Goal: Information Seeking & Learning: Learn about a topic

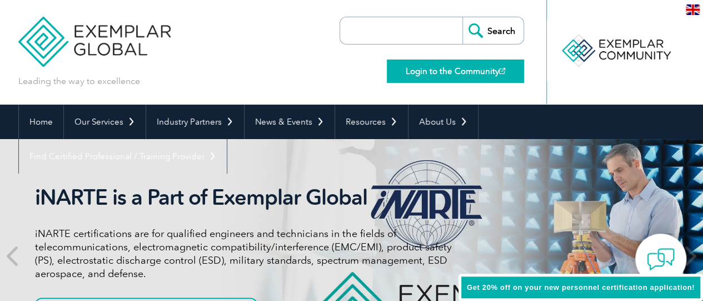
click at [451, 73] on link "Login to the Community" at bounding box center [455, 70] width 137 height 23
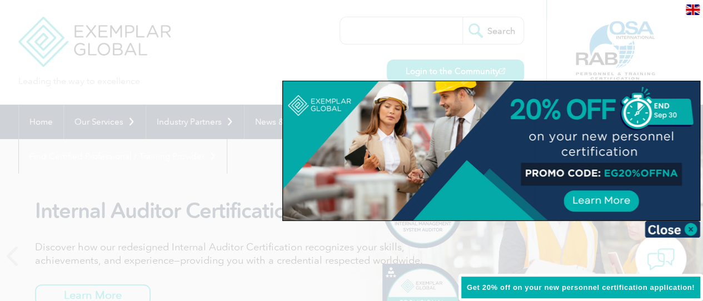
click at [693, 7] on img at bounding box center [693, 9] width 14 height 11
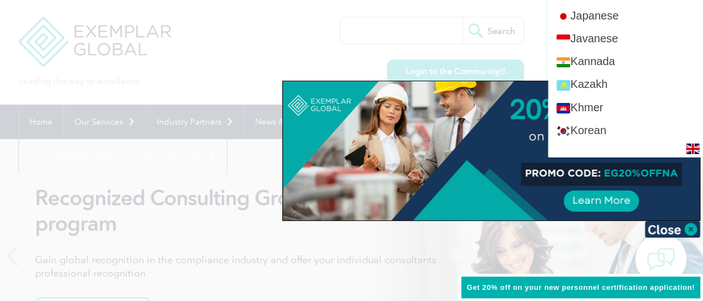
scroll to position [1056, 0]
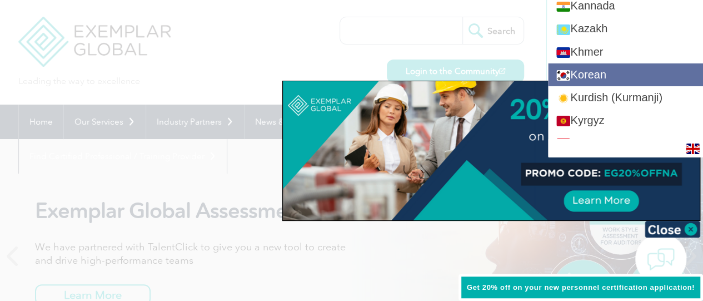
click at [603, 69] on link "Korean" at bounding box center [625, 74] width 155 height 23
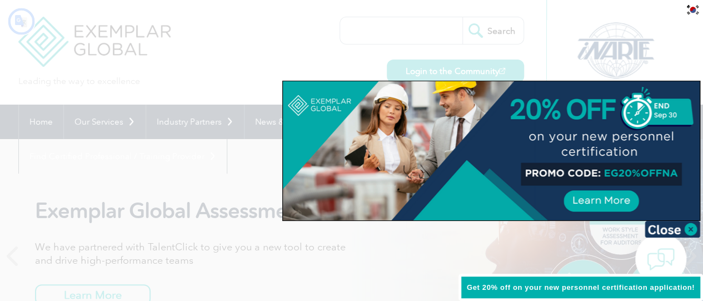
scroll to position [0, 0]
type input "찾다"
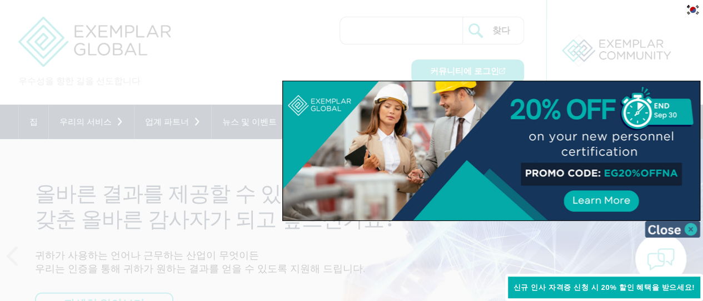
click at [679, 229] on img at bounding box center [673, 229] width 56 height 17
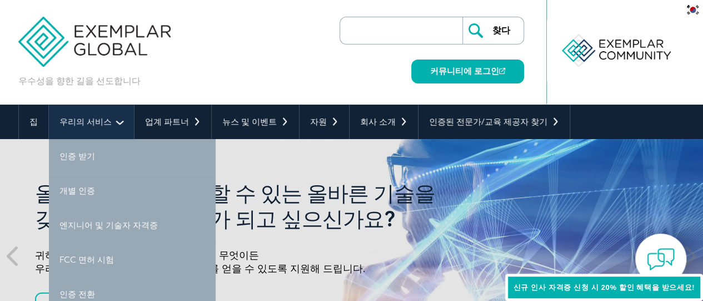
click at [83, 127] on link "우리의 서비스" at bounding box center [91, 122] width 85 height 34
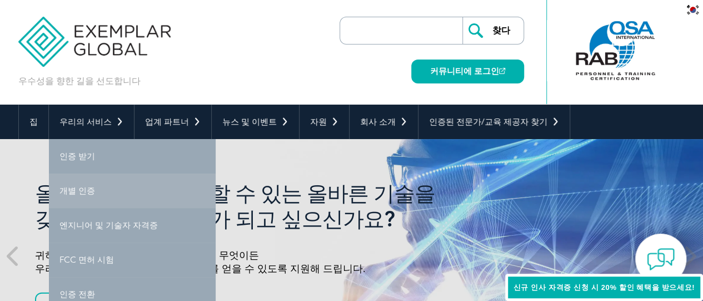
click at [94, 180] on link "개별 인증" at bounding box center [132, 190] width 167 height 34
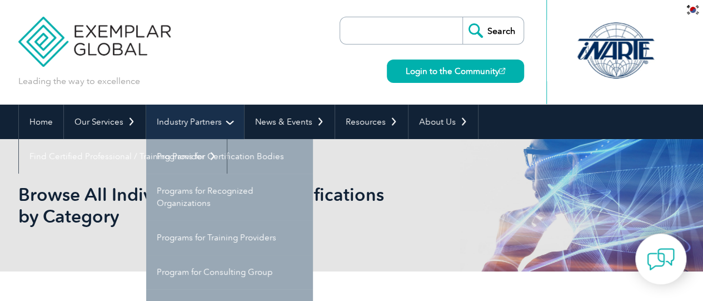
type input "찾다"
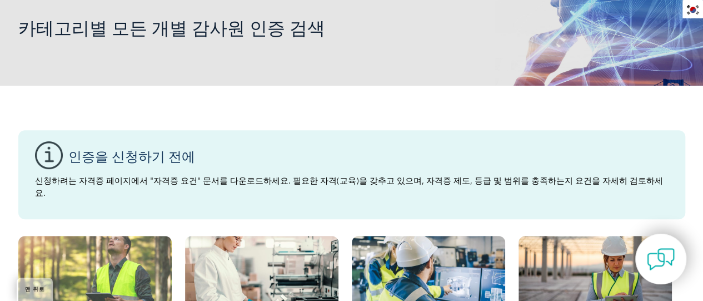
scroll to position [222, 0]
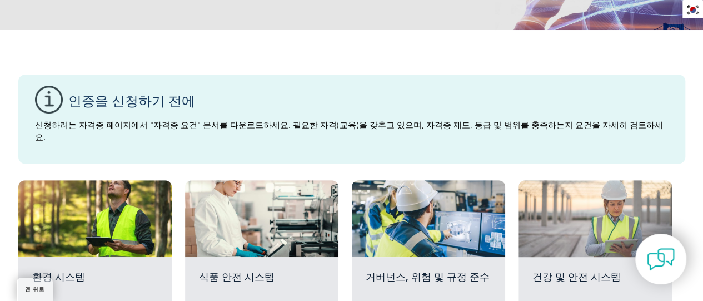
click at [594, 234] on div at bounding box center [595, 218] width 153 height 77
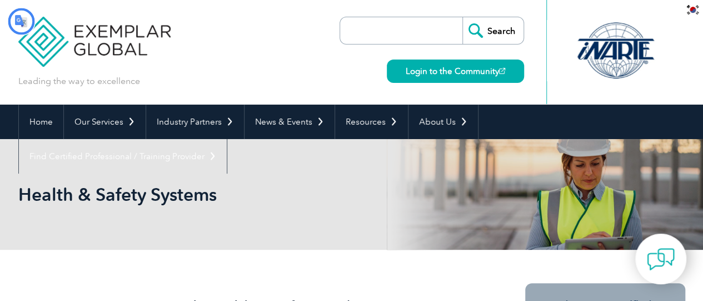
type input "찾다"
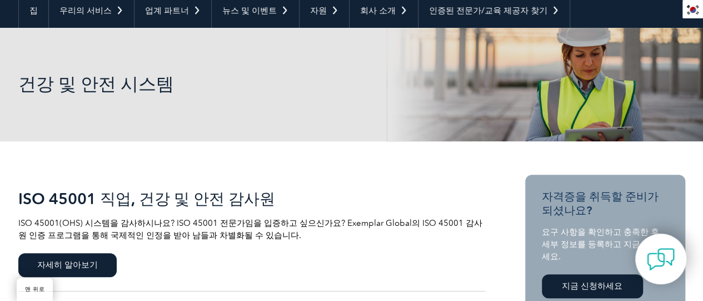
scroll to position [167, 0]
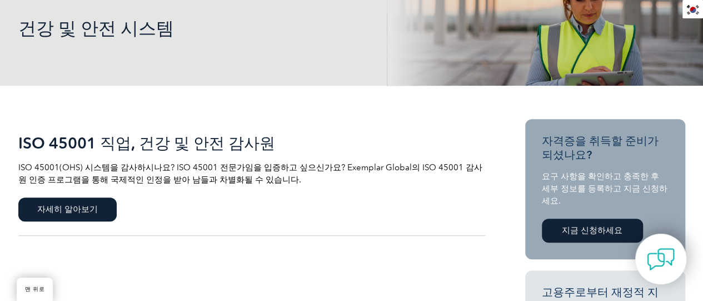
click at [594, 233] on font "지금 신청하세요" at bounding box center [592, 230] width 61 height 10
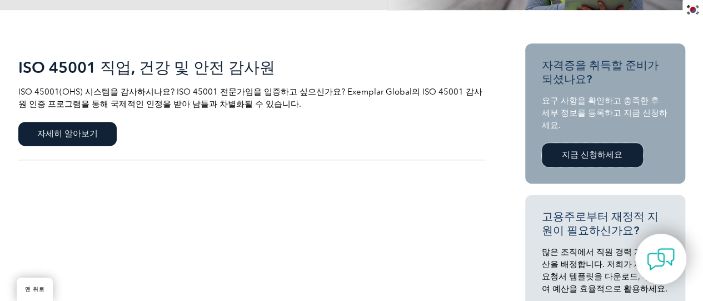
scroll to position [239, 0]
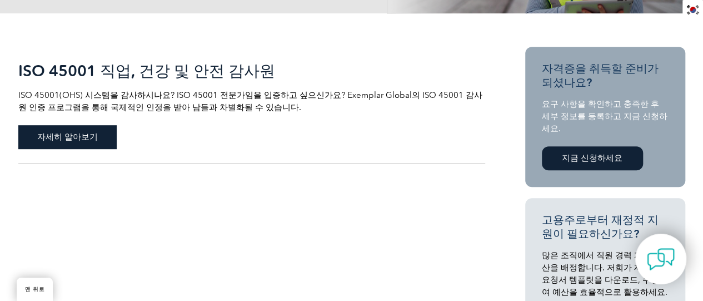
click at [80, 139] on font "자세히 알아보기" at bounding box center [67, 137] width 61 height 10
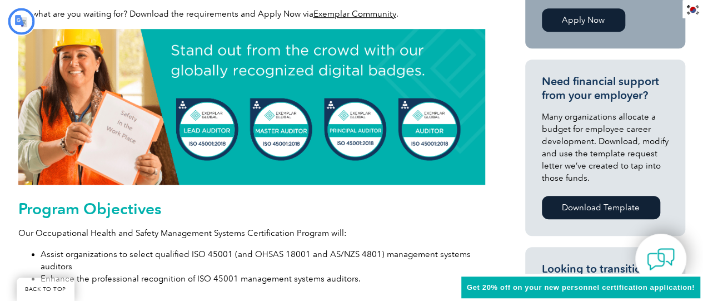
type input "찾다"
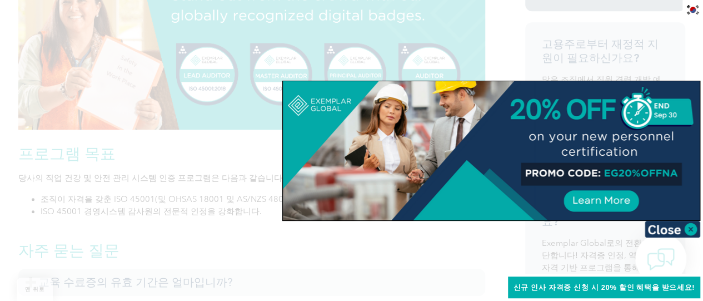
scroll to position [540, 0]
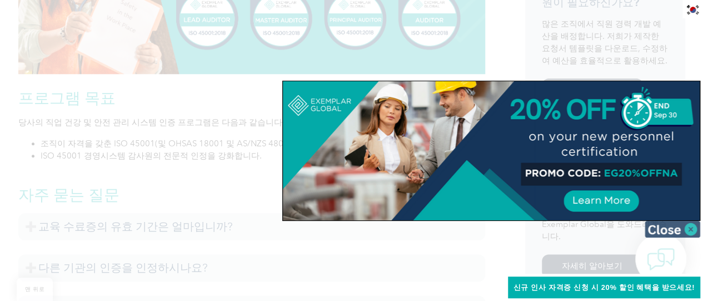
click at [672, 226] on img at bounding box center [673, 229] width 56 height 17
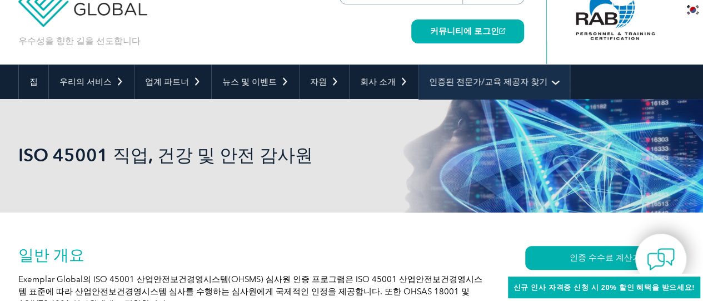
scroll to position [0, 0]
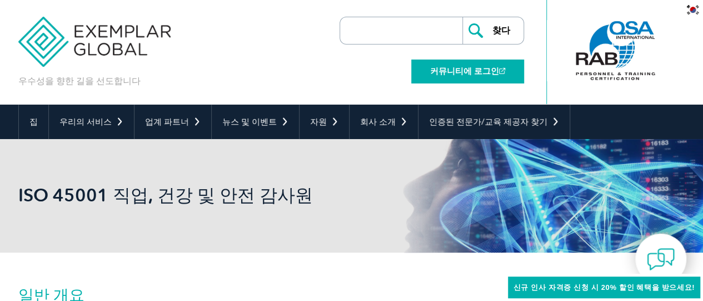
click at [460, 69] on font "커뮤니티에 로그인" at bounding box center [464, 71] width 69 height 10
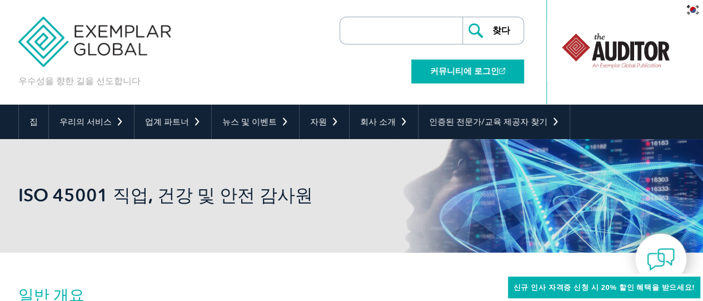
click at [493, 69] on font "커뮤니티에 로그인" at bounding box center [464, 71] width 69 height 10
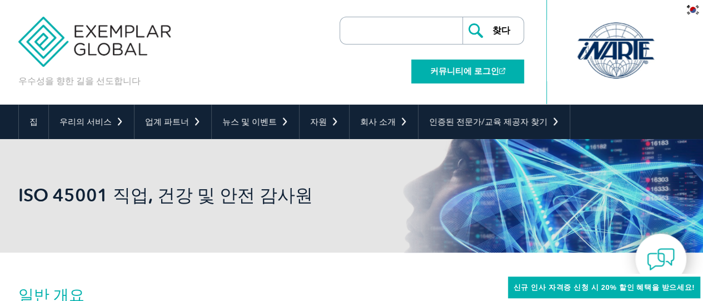
click at [476, 71] on font "커뮤니티에 로그인" at bounding box center [464, 71] width 69 height 10
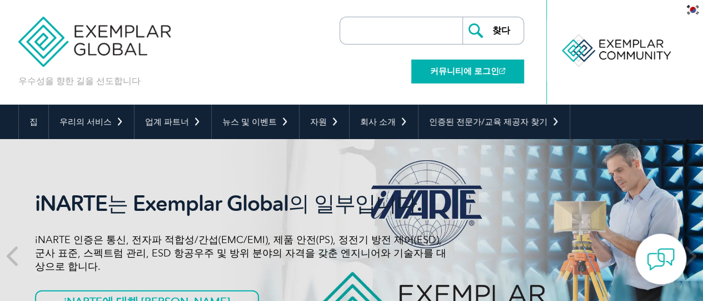
click at [466, 70] on font "커뮤니티에 로그인" at bounding box center [464, 71] width 69 height 10
